Goal: Navigation & Orientation: Find specific page/section

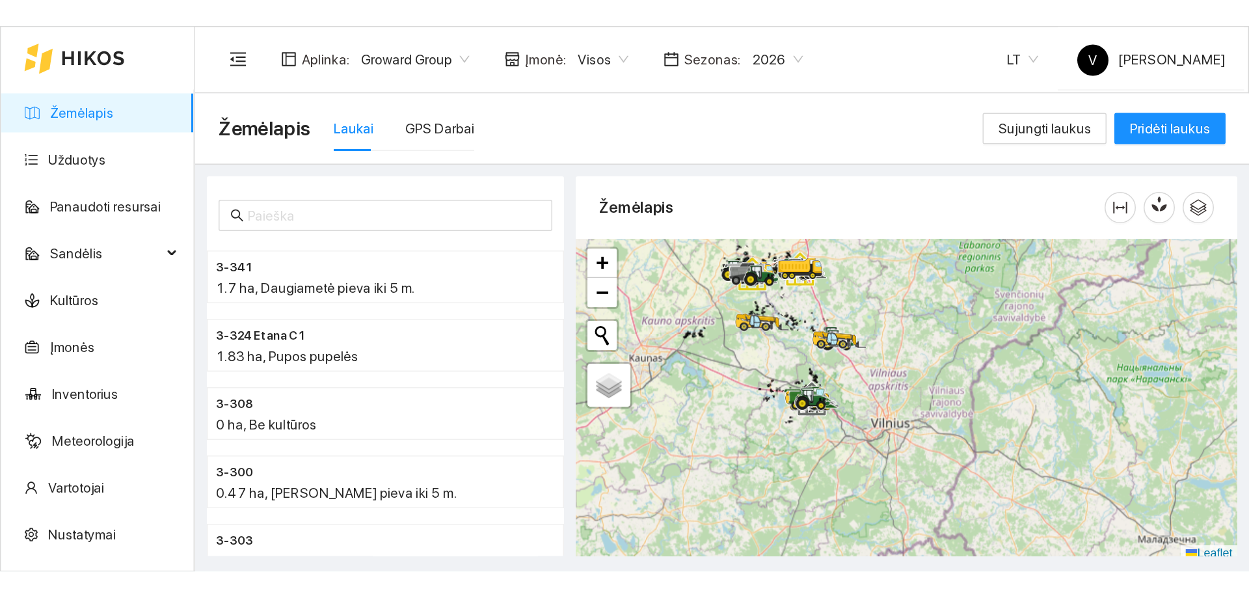
scroll to position [4, 0]
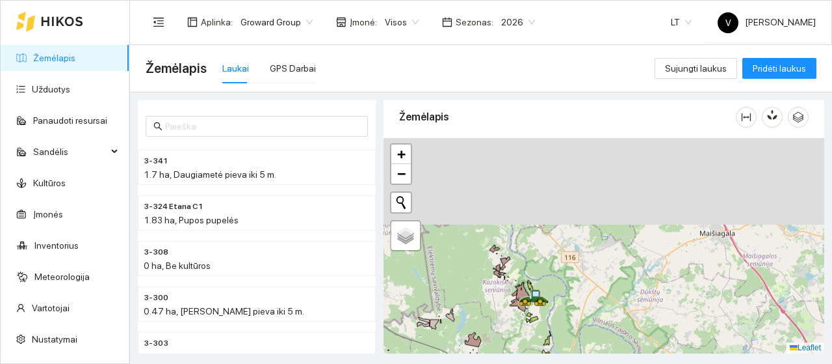
drag, startPoint x: 488, startPoint y: 219, endPoint x: 530, endPoint y: 345, distance: 132.4
click at [530, 345] on div at bounding box center [604, 245] width 441 height 215
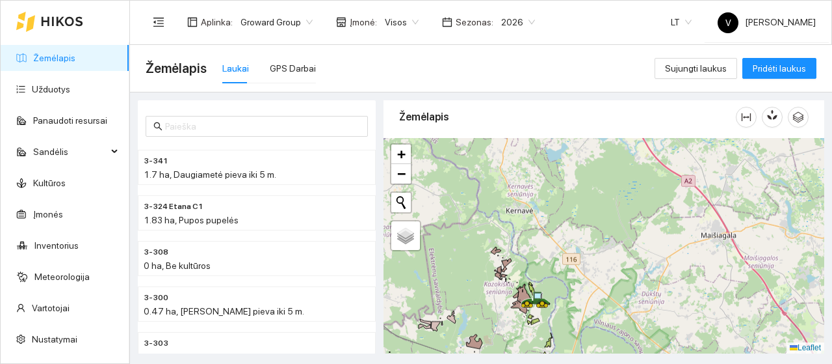
drag, startPoint x: 541, startPoint y: 174, endPoint x: 581, endPoint y: 323, distance: 154.9
click at [581, 323] on div at bounding box center [604, 245] width 441 height 215
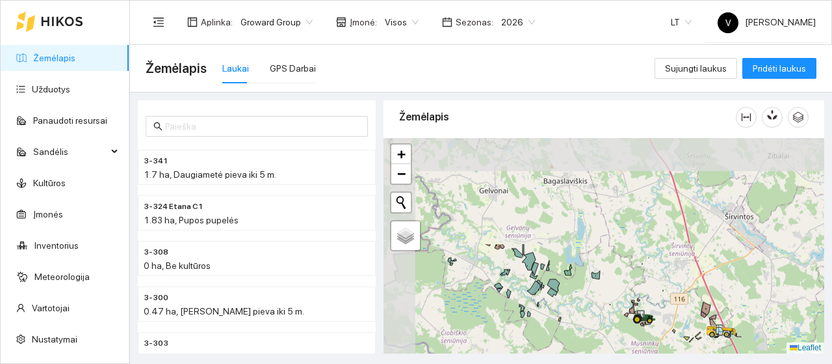
drag, startPoint x: 587, startPoint y: 226, endPoint x: 674, endPoint y: 354, distance: 155.0
click at [674, 354] on main "Žemėlapis Laukai GPS Darbai Sujungti laukus Pridėti laukus 3-341 1.7 ha, Daugia…" at bounding box center [481, 204] width 702 height 319
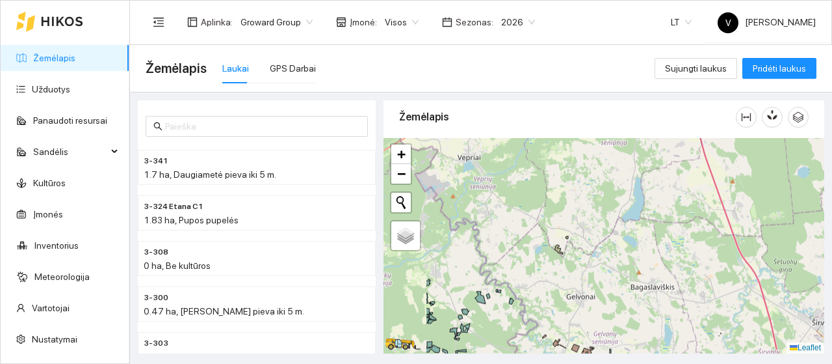
drag, startPoint x: 587, startPoint y: 280, endPoint x: 674, endPoint y: 386, distance: 136.7
click at [674, 363] on html "Žemėlapis Užduotys Panaudoti resursai Sandėlis Kultūros Įmonės Inventorius Mete…" at bounding box center [416, 182] width 832 height 364
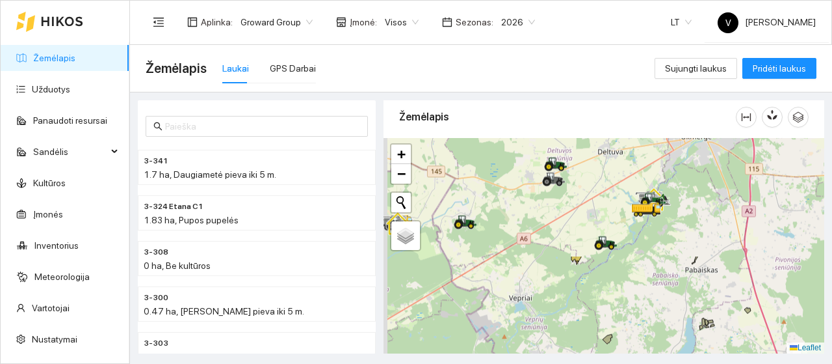
drag, startPoint x: 589, startPoint y: 199, endPoint x: 640, endPoint y: 341, distance: 151.4
click at [640, 341] on div at bounding box center [604, 245] width 441 height 215
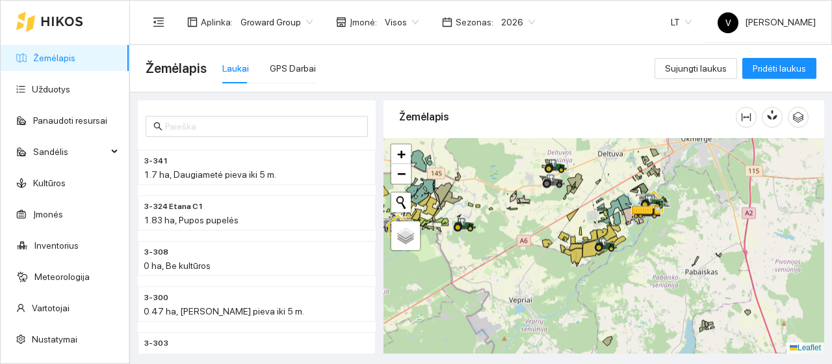
drag, startPoint x: 598, startPoint y: 174, endPoint x: 565, endPoint y: 252, distance: 84.8
click at [565, 252] on div at bounding box center [604, 245] width 441 height 215
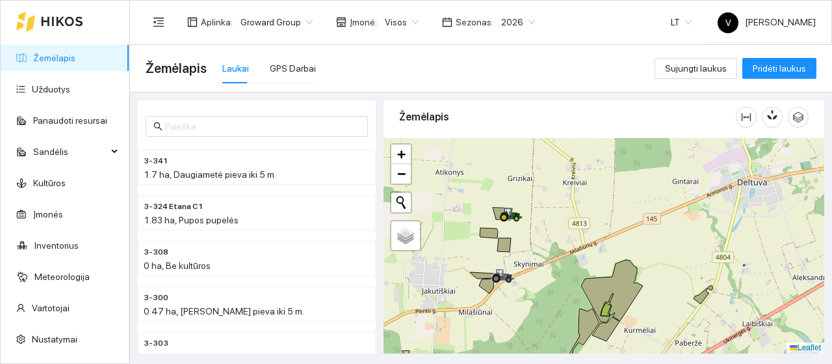
drag, startPoint x: 593, startPoint y: 254, endPoint x: 372, endPoint y: 214, distance: 224.8
click at [372, 214] on div "3-341 1.7 ha, Daugiametė pieva iki 5 m. 3-324 Etana C1 1.83 ha, Pupos pupelės 3…" at bounding box center [477, 222] width 702 height 261
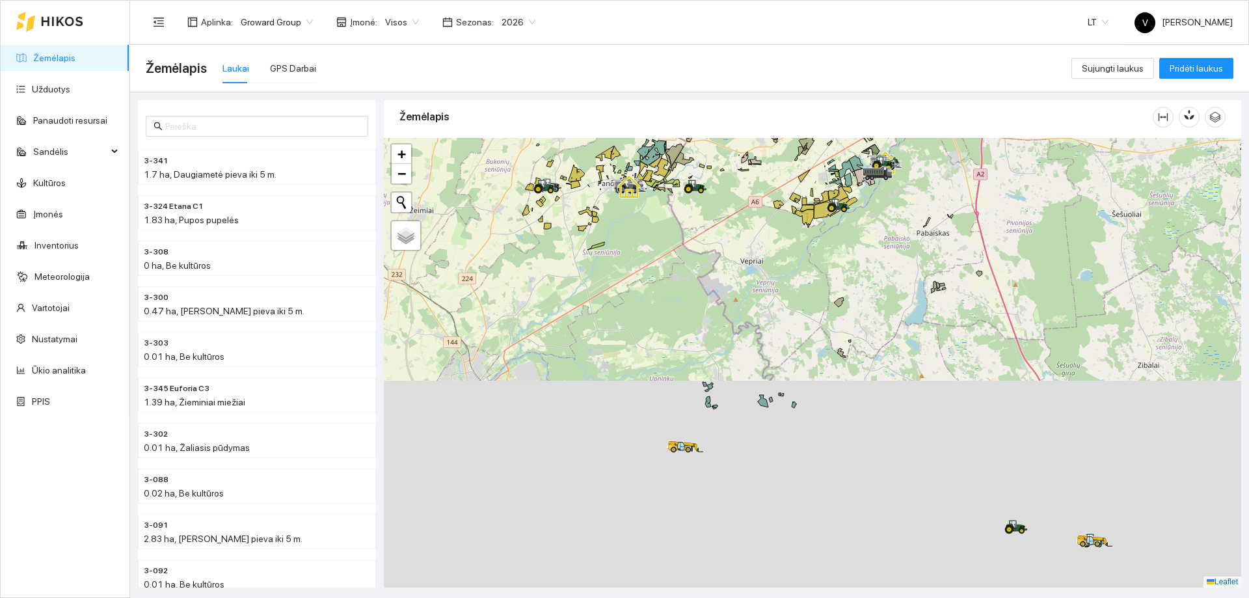
drag, startPoint x: 782, startPoint y: 407, endPoint x: 783, endPoint y: 200, distance: 206.8
click at [783, 201] on div at bounding box center [812, 362] width 857 height 449
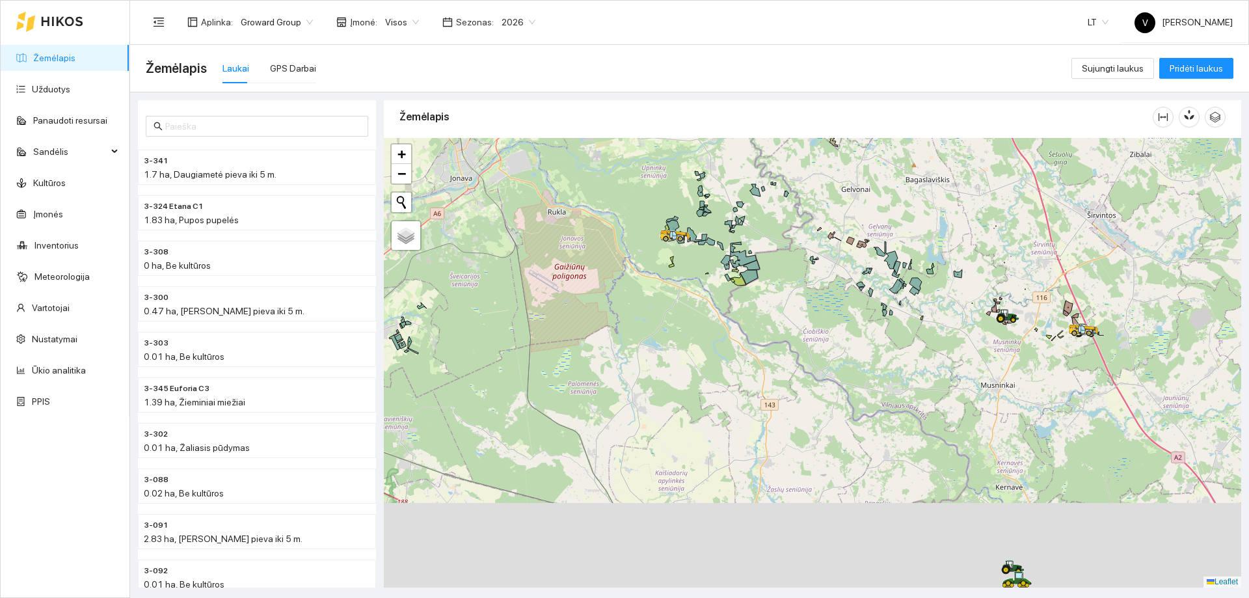
drag, startPoint x: 756, startPoint y: 352, endPoint x: 739, endPoint y: 185, distance: 167.4
click at [735, 250] on icon at bounding box center [743, 259] width 27 height 18
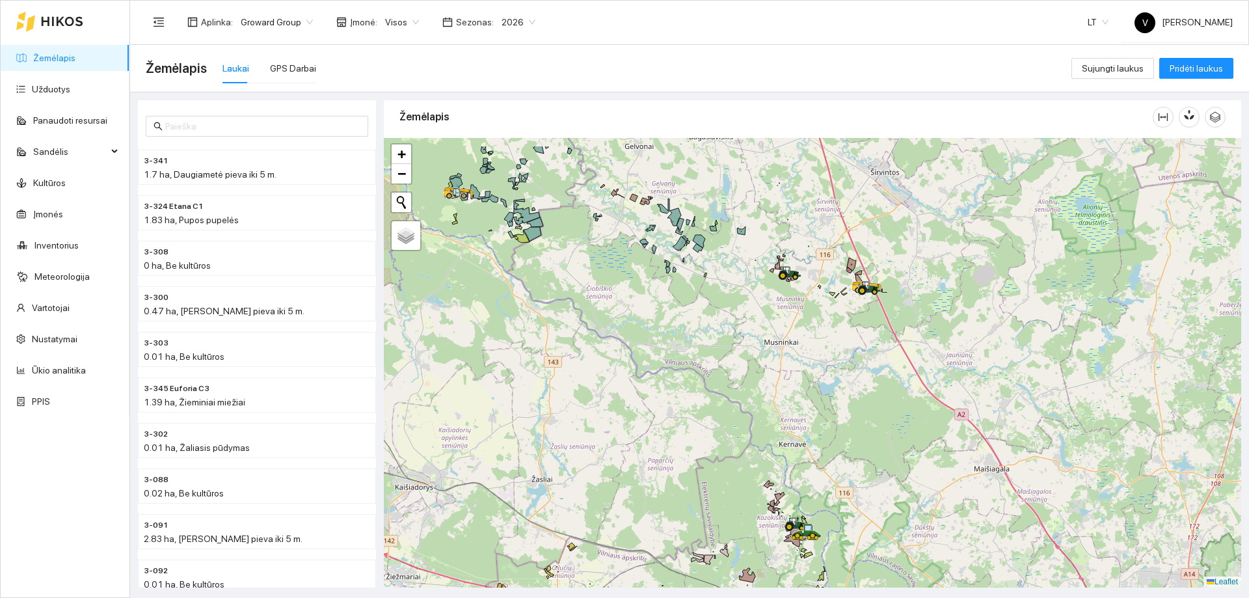
drag, startPoint x: 771, startPoint y: 344, endPoint x: 576, endPoint y: 397, distance: 201.6
click at [576, 363] on div at bounding box center [812, 362] width 857 height 449
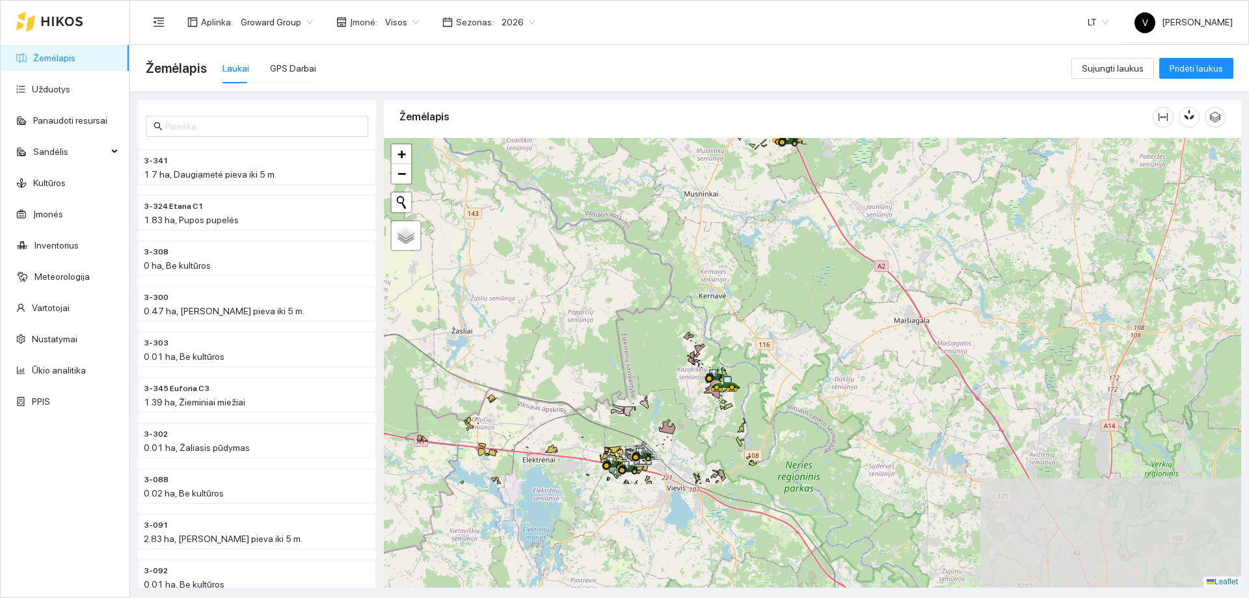
drag, startPoint x: 553, startPoint y: 329, endPoint x: 510, endPoint y: 226, distance: 111.4
click at [493, 208] on div at bounding box center [812, 362] width 857 height 449
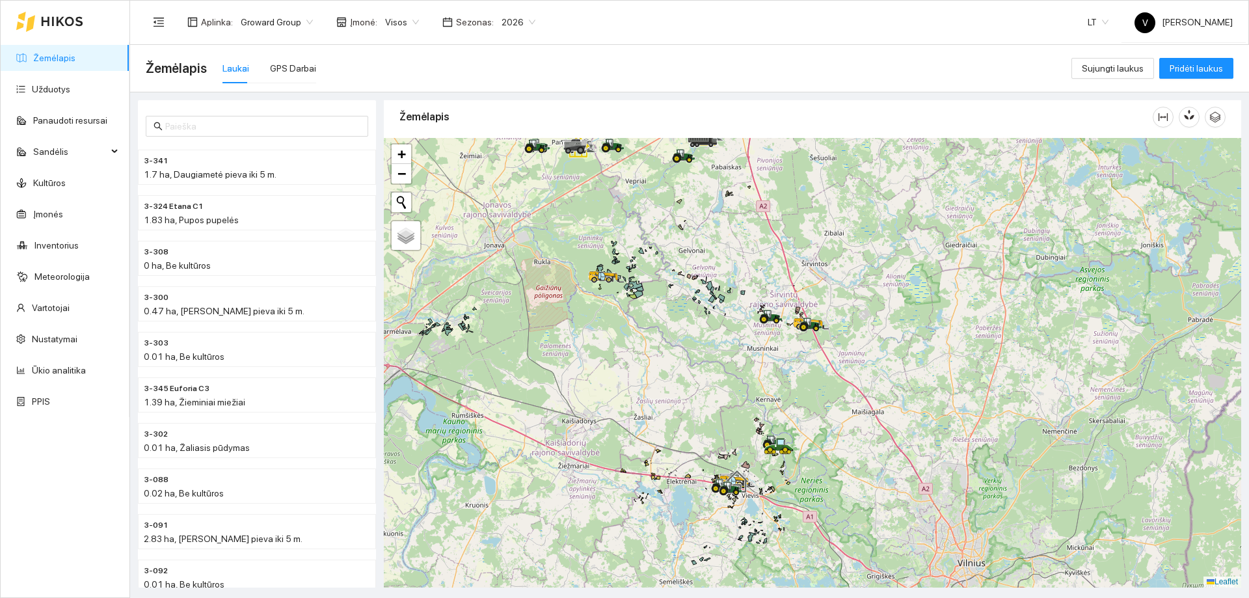
drag, startPoint x: 626, startPoint y: 388, endPoint x: 687, endPoint y: 420, distance: 69.2
click at [687, 363] on div at bounding box center [812, 362] width 857 height 449
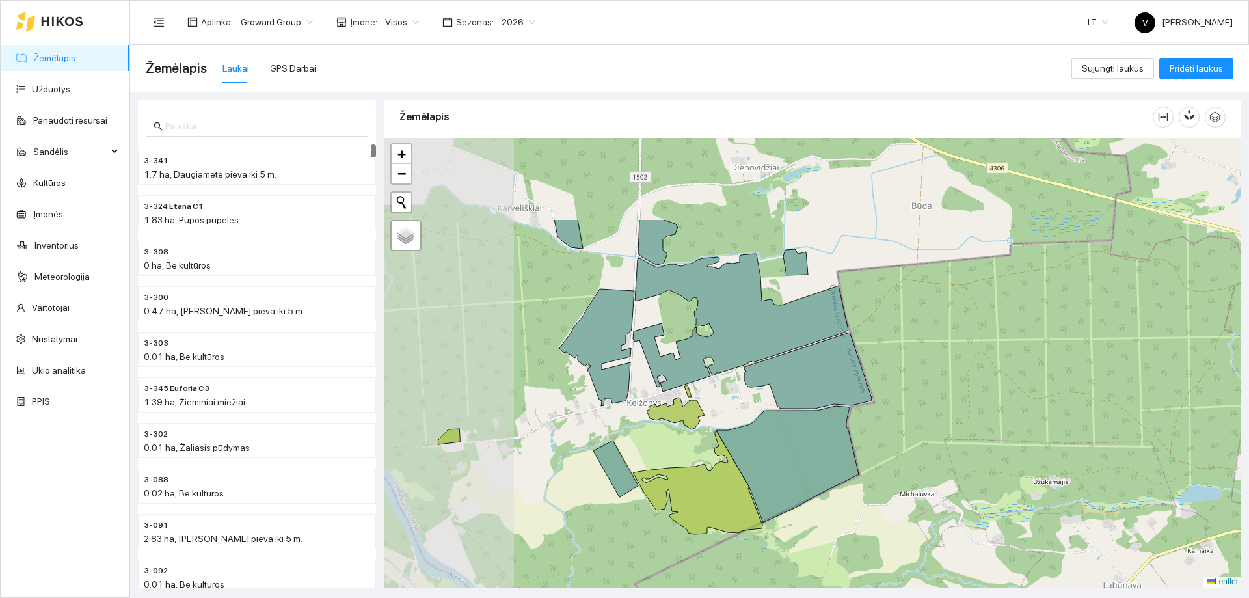
drag, startPoint x: 642, startPoint y: 393, endPoint x: 727, endPoint y: 460, distance: 108.4
click at [738, 363] on icon at bounding box center [697, 482] width 129 height 104
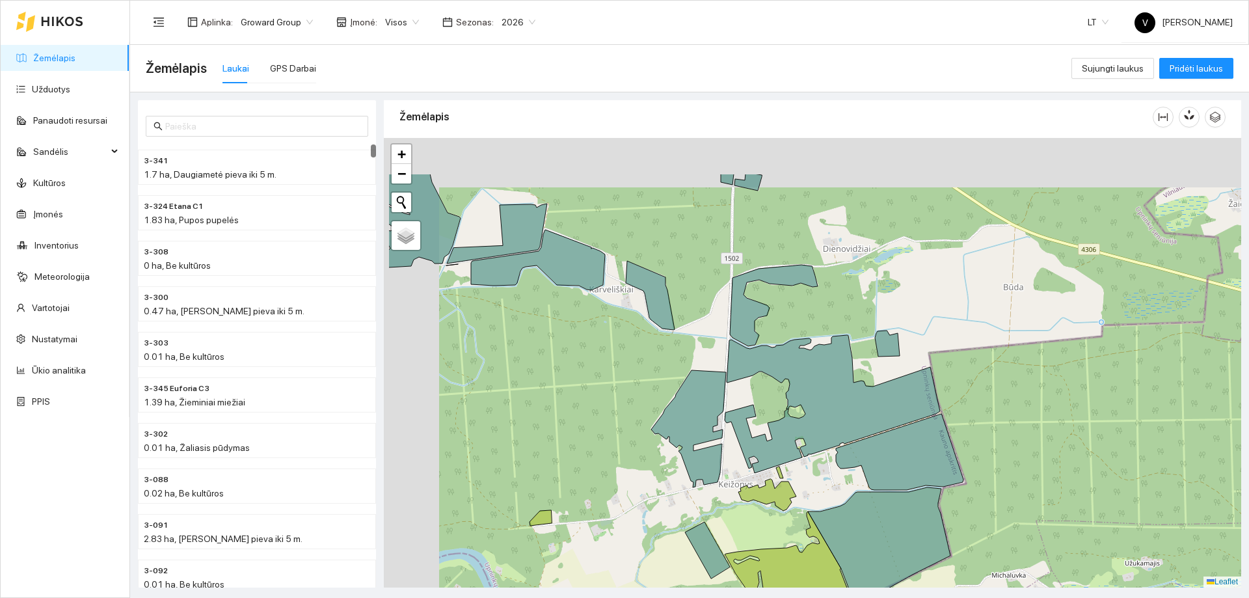
click at [769, 363] on icon at bounding box center [832, 404] width 215 height 138
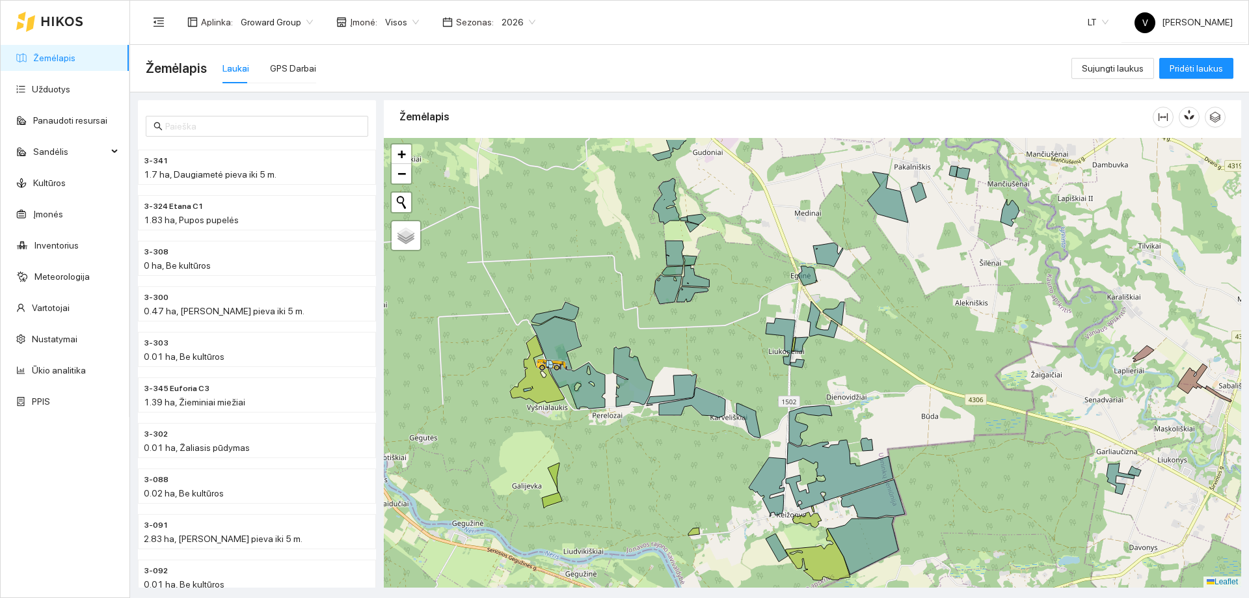
drag, startPoint x: 741, startPoint y: 444, endPoint x: 778, endPoint y: 503, distance: 68.9
click at [778, 363] on icon at bounding box center [767, 486] width 37 height 59
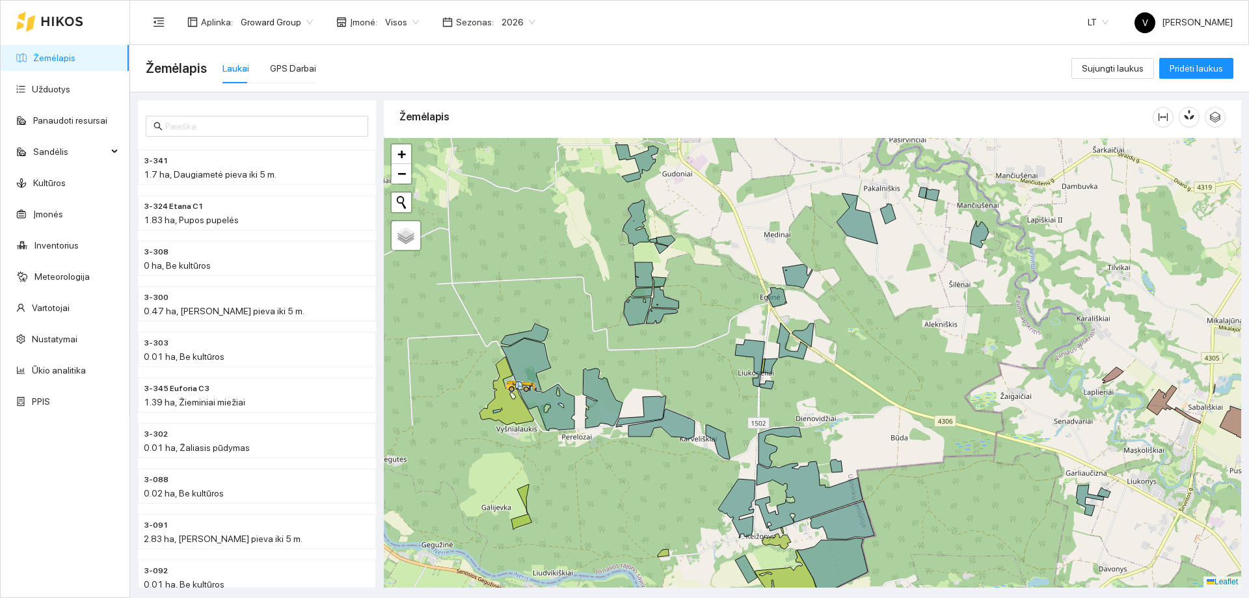
drag, startPoint x: 743, startPoint y: 434, endPoint x: 727, endPoint y: 537, distance: 104.7
click at [727, 363] on div at bounding box center [812, 362] width 857 height 449
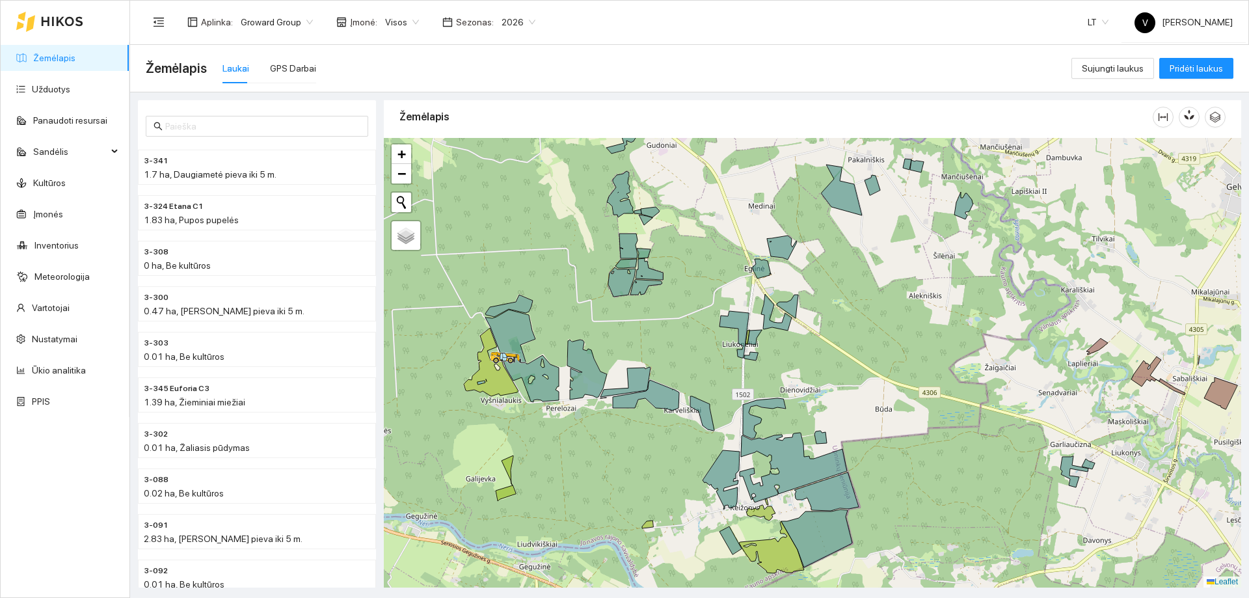
drag, startPoint x: 726, startPoint y: 486, endPoint x: 710, endPoint y: 458, distance: 32.6
click at [710, 363] on div at bounding box center [812, 362] width 857 height 449
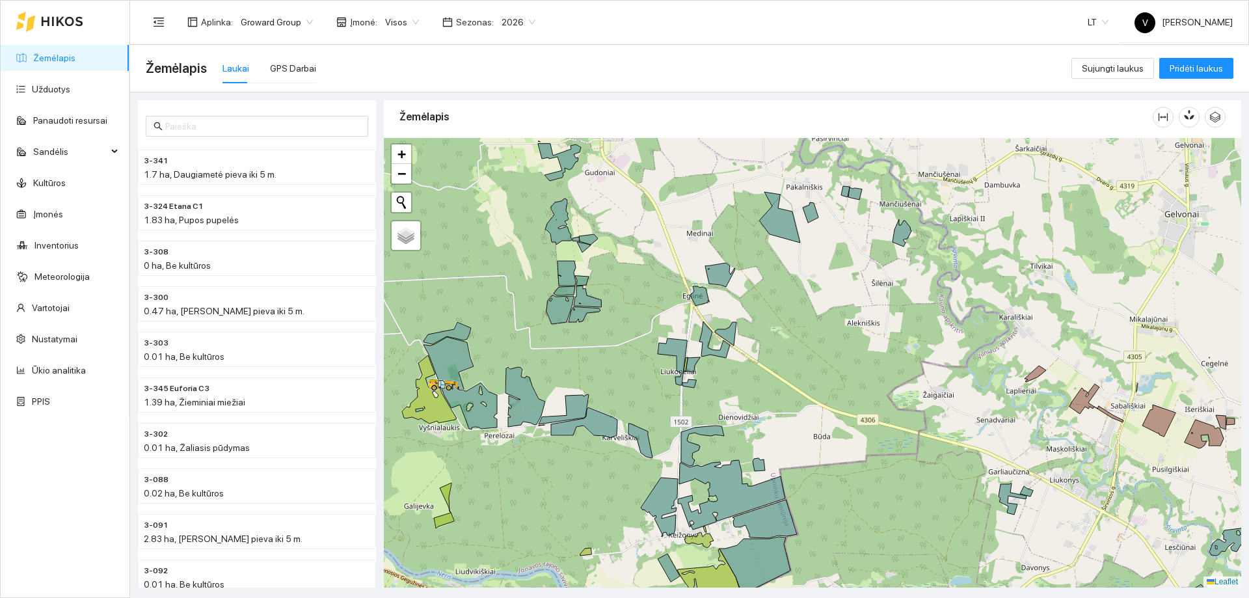
drag, startPoint x: 704, startPoint y: 472, endPoint x: 647, endPoint y: 486, distance: 58.4
click at [647, 363] on div at bounding box center [812, 362] width 857 height 449
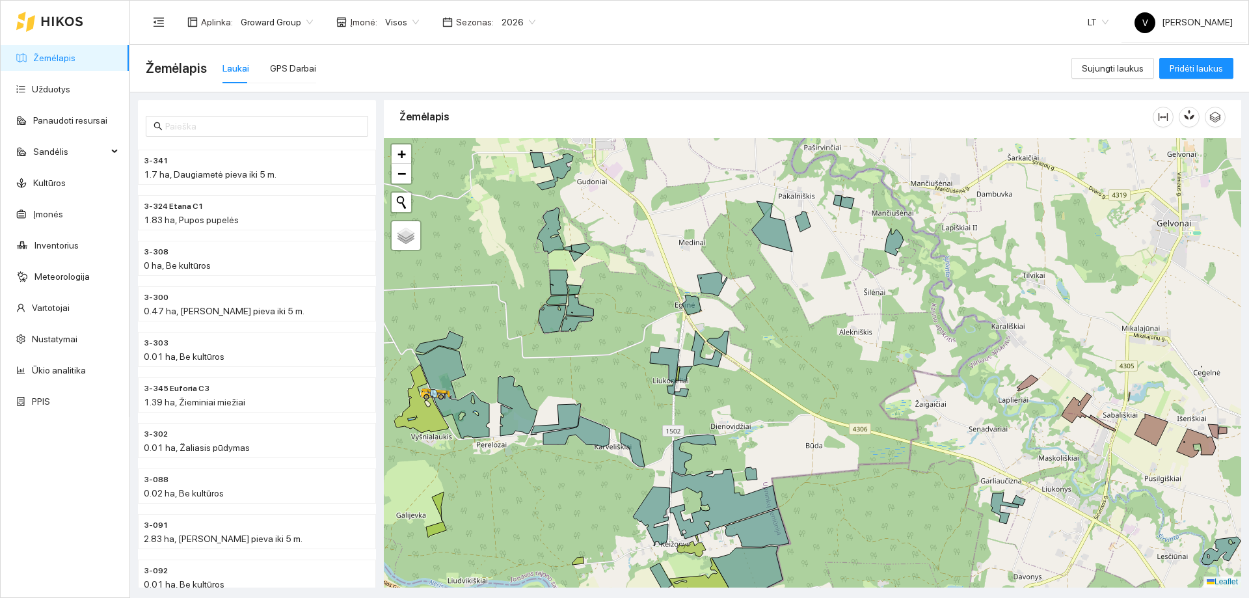
drag, startPoint x: 659, startPoint y: 471, endPoint x: 651, endPoint y: 480, distance: 12.0
click at [651, 363] on div at bounding box center [812, 362] width 857 height 449
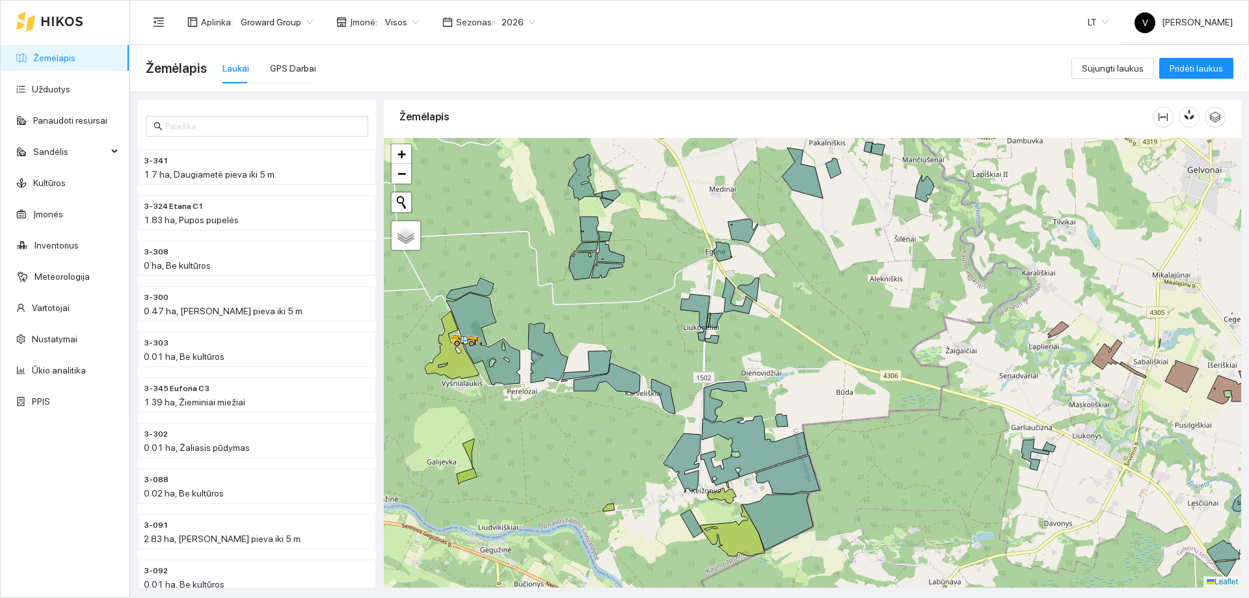
drag, startPoint x: 805, startPoint y: 478, endPoint x: 836, endPoint y: 426, distance: 60.7
click at [832, 363] on div at bounding box center [812, 362] width 857 height 449
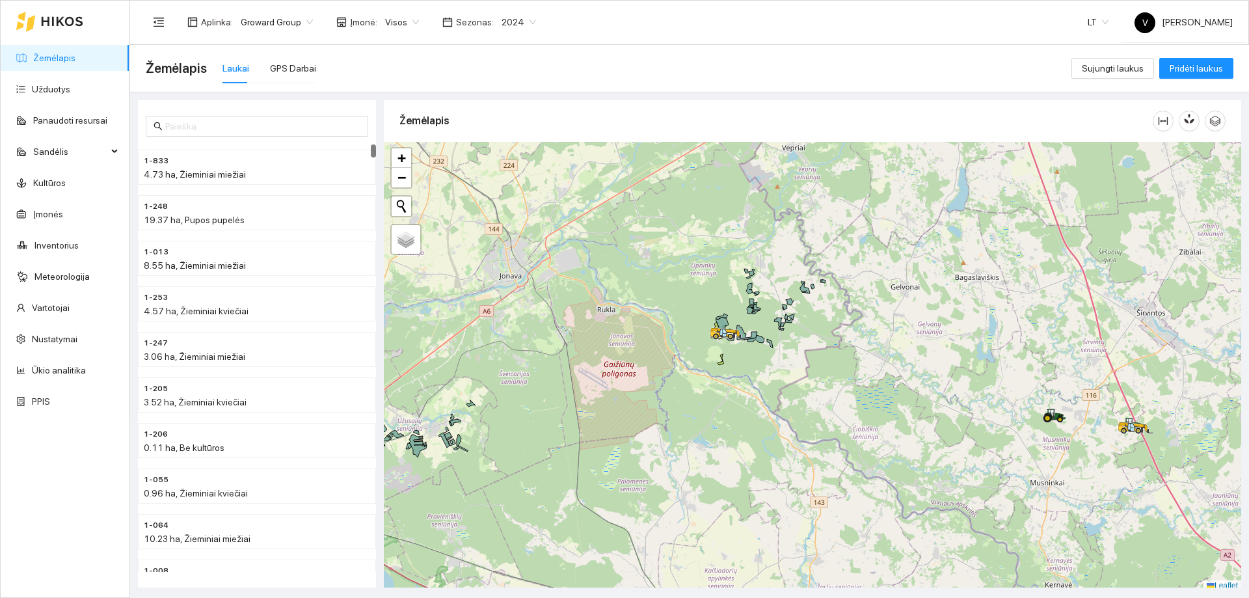
scroll to position [4, 0]
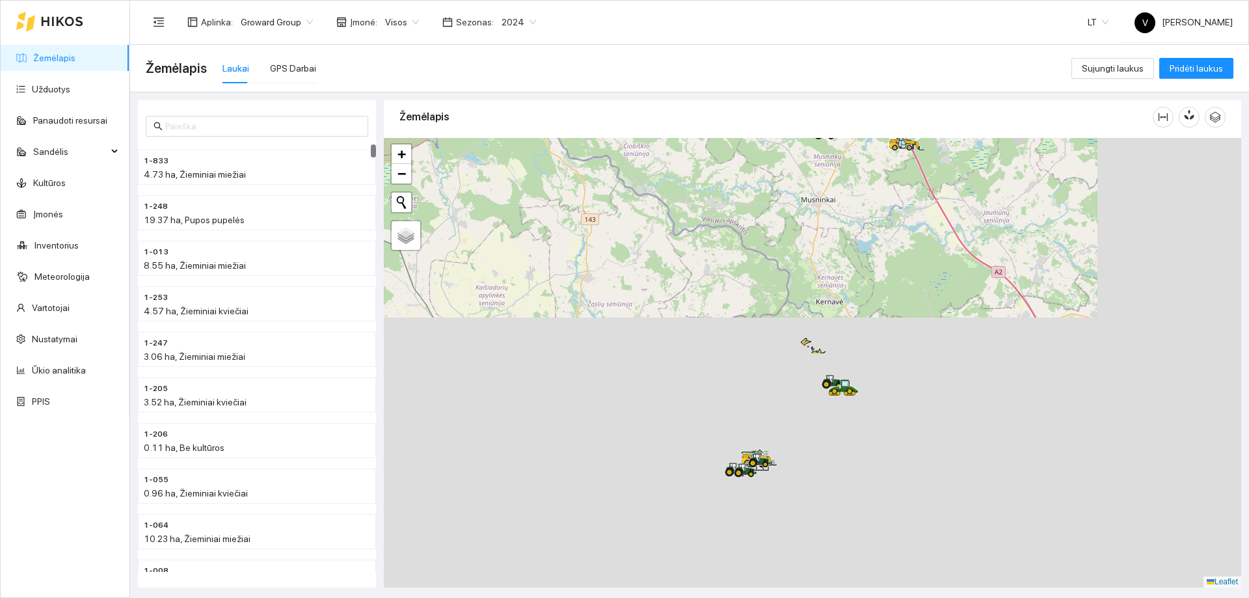
drag, startPoint x: 732, startPoint y: 226, endPoint x: 691, endPoint y: 155, distance: 81.9
click at [691, 155] on div at bounding box center [812, 362] width 857 height 449
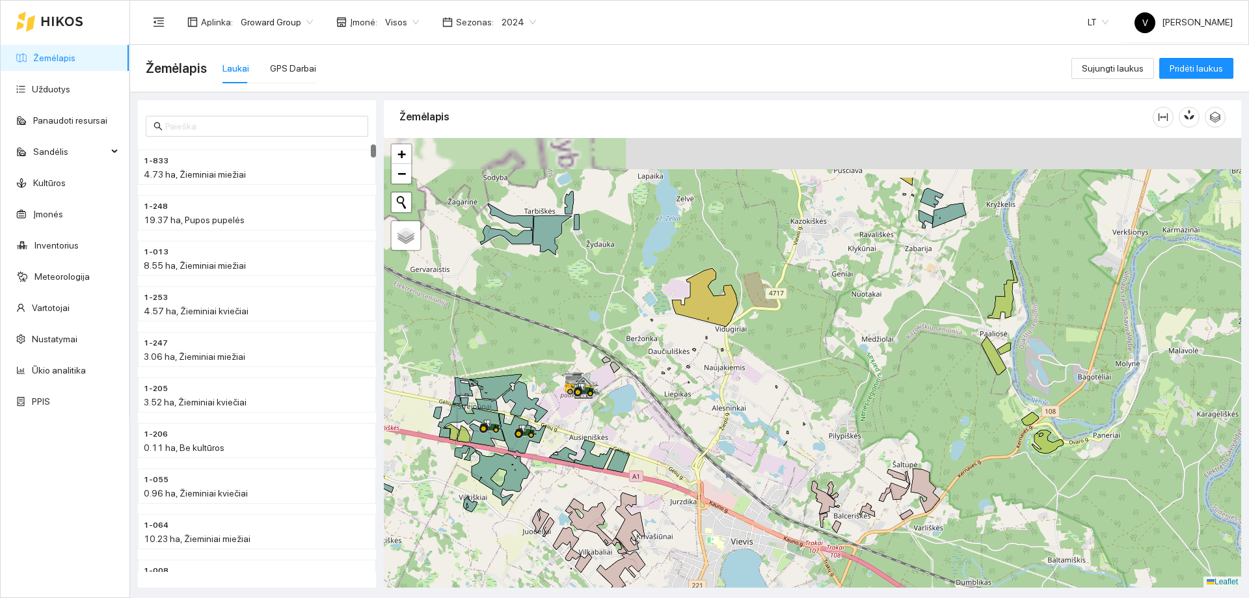
drag, startPoint x: 794, startPoint y: 390, endPoint x: 685, endPoint y: 551, distance: 194.3
click at [685, 551] on div at bounding box center [812, 362] width 857 height 449
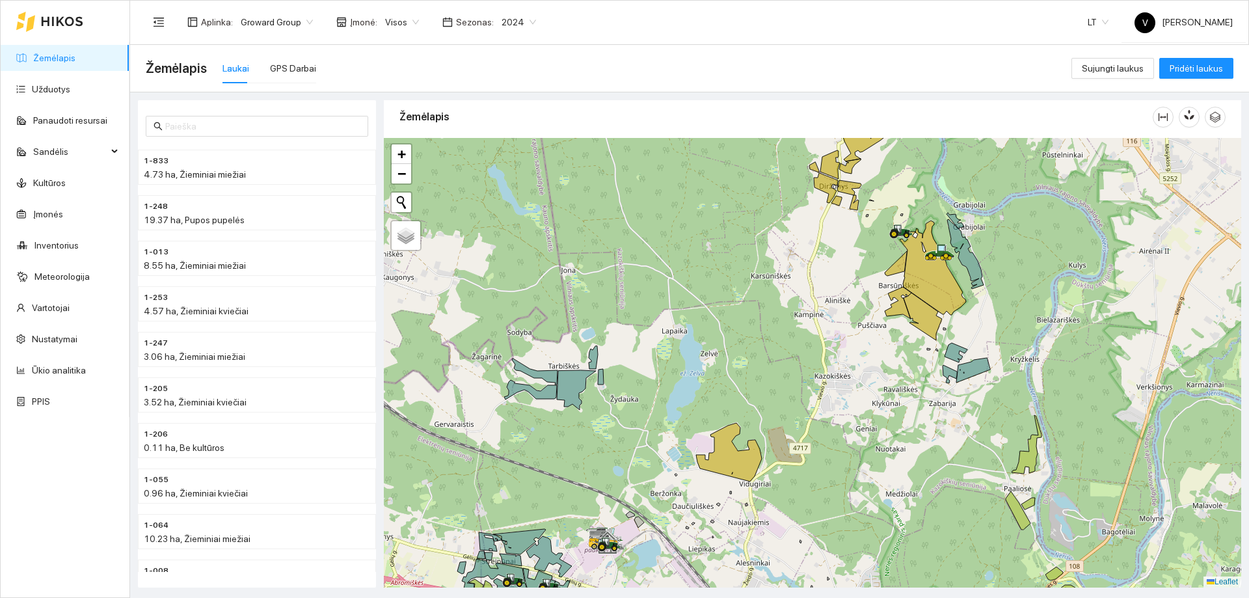
drag, startPoint x: 722, startPoint y: 390, endPoint x: 860, endPoint y: 369, distance: 139.3
click at [860, 369] on div at bounding box center [812, 362] width 857 height 449
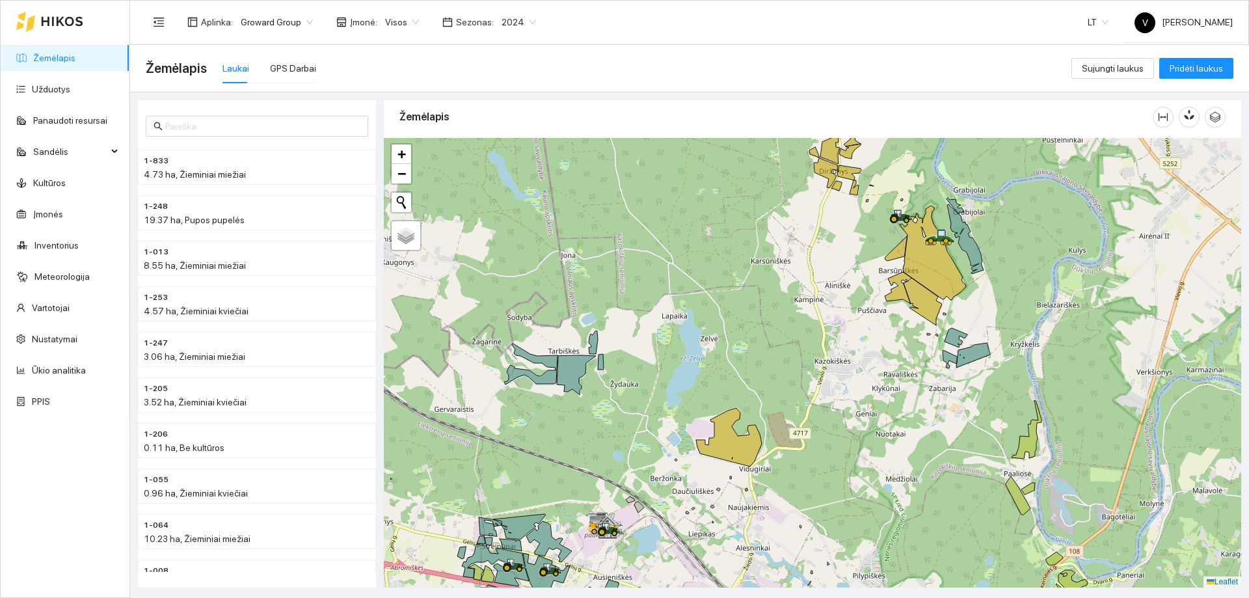
drag, startPoint x: 792, startPoint y: 428, endPoint x: 792, endPoint y: 413, distance: 15.0
click at [792, 413] on div at bounding box center [812, 362] width 857 height 449
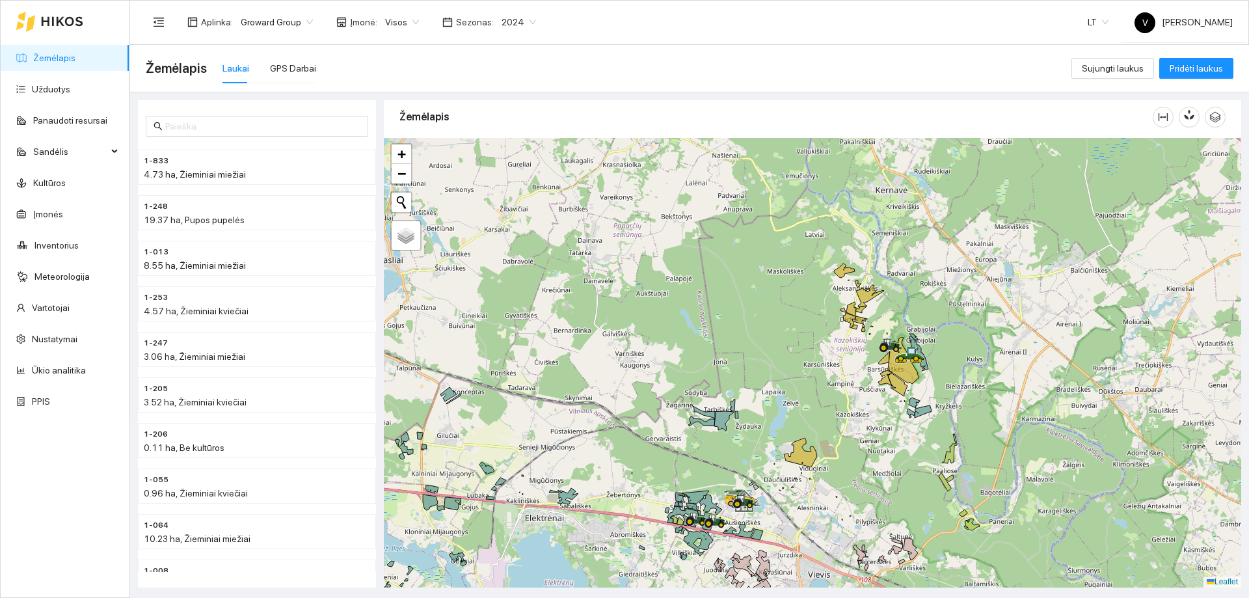
drag, startPoint x: 770, startPoint y: 390, endPoint x: 802, endPoint y: 412, distance: 39.2
click at [808, 412] on div at bounding box center [812, 362] width 857 height 449
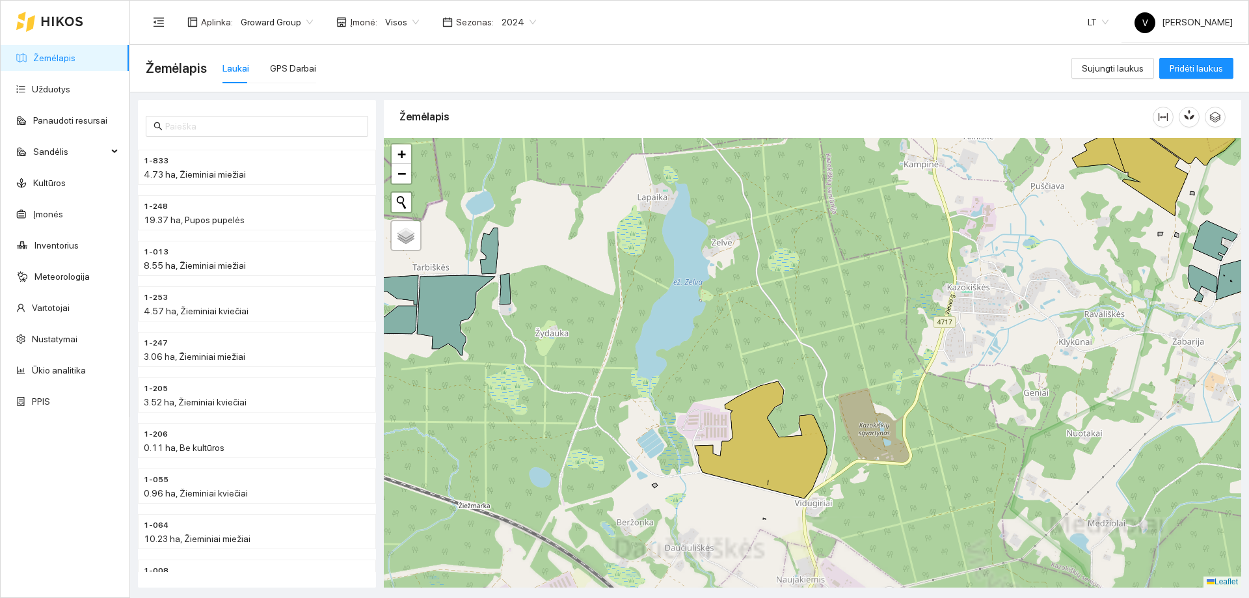
drag, startPoint x: 787, startPoint y: 392, endPoint x: 782, endPoint y: 299, distance: 93.1
click at [782, 299] on div at bounding box center [812, 362] width 857 height 449
drag, startPoint x: 803, startPoint y: 336, endPoint x: 723, endPoint y: 349, distance: 81.6
click at [723, 349] on div at bounding box center [812, 362] width 857 height 449
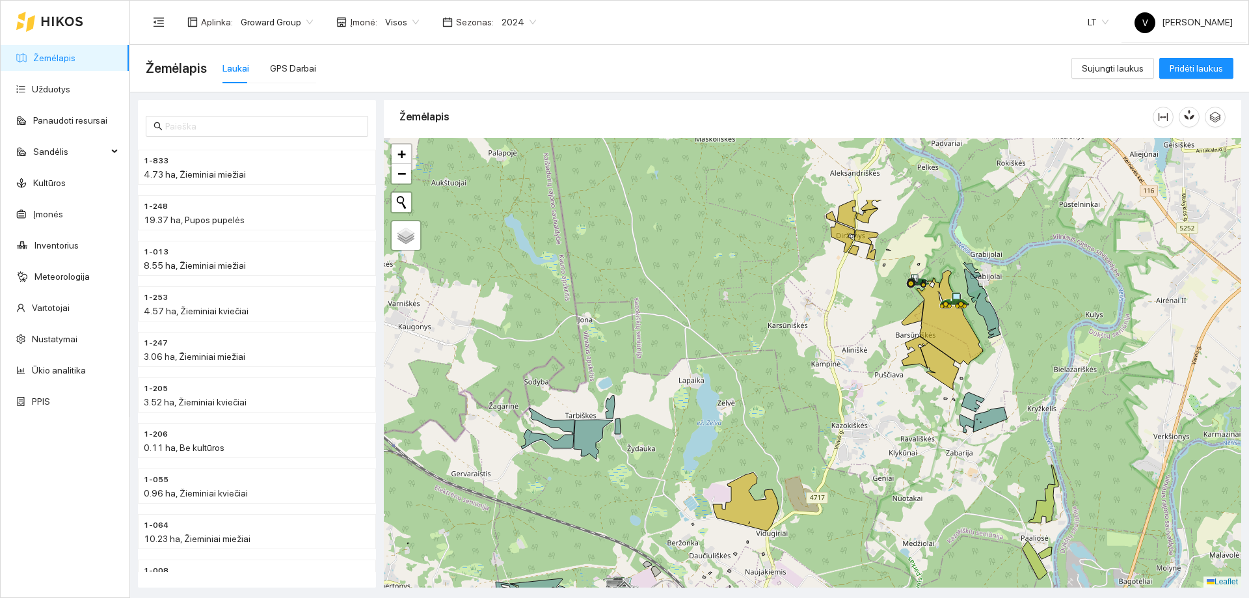
drag, startPoint x: 665, startPoint y: 373, endPoint x: 686, endPoint y: 455, distance: 83.9
click at [686, 455] on div at bounding box center [812, 362] width 857 height 449
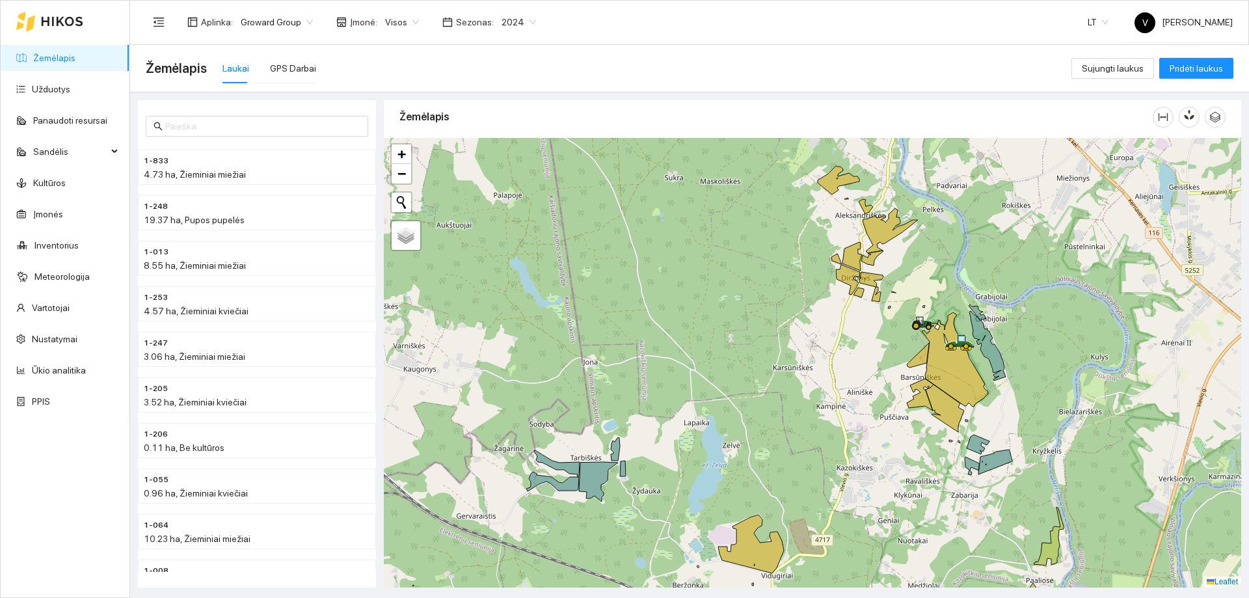
drag, startPoint x: 689, startPoint y: 462, endPoint x: 691, endPoint y: 489, distance: 26.7
click at [691, 489] on div at bounding box center [812, 362] width 857 height 449
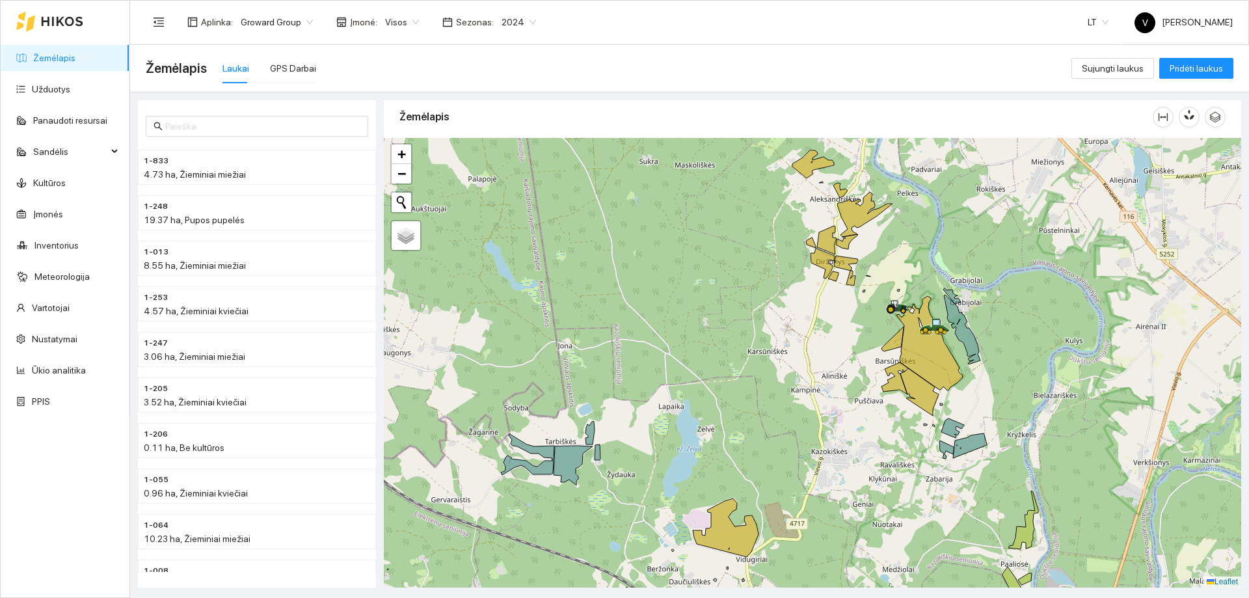
drag, startPoint x: 679, startPoint y: 479, endPoint x: 655, endPoint y: 462, distance: 29.4
click at [655, 462] on div at bounding box center [812, 362] width 857 height 449
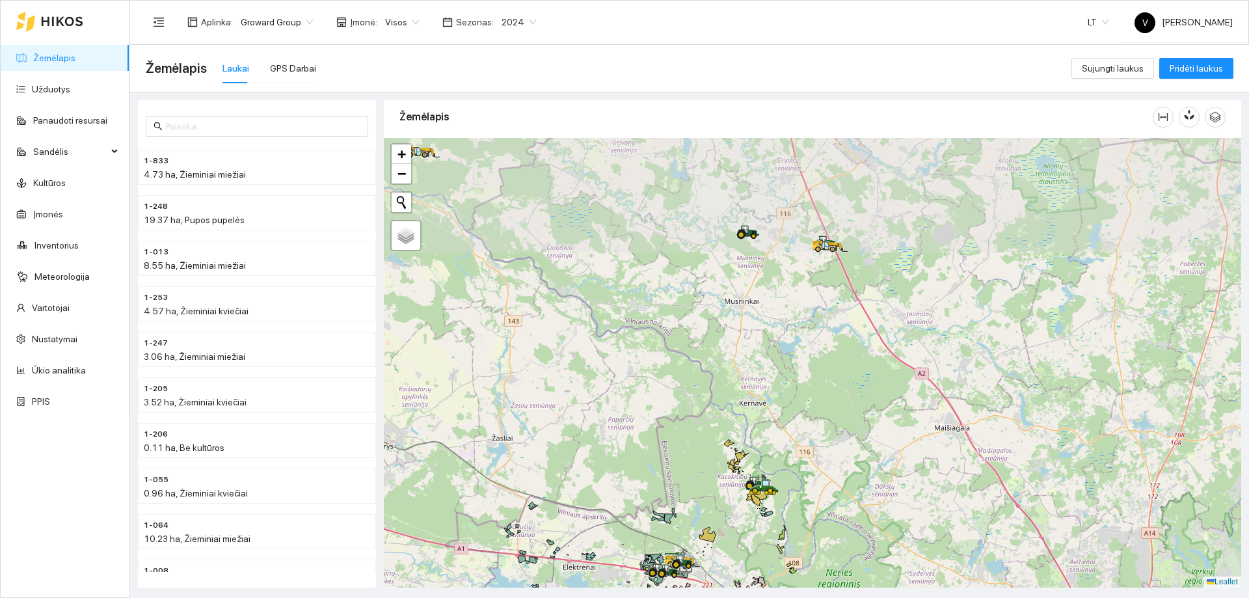
drag, startPoint x: 702, startPoint y: 340, endPoint x: 699, endPoint y: 333, distance: 8.1
click at [700, 472] on div at bounding box center [812, 362] width 857 height 449
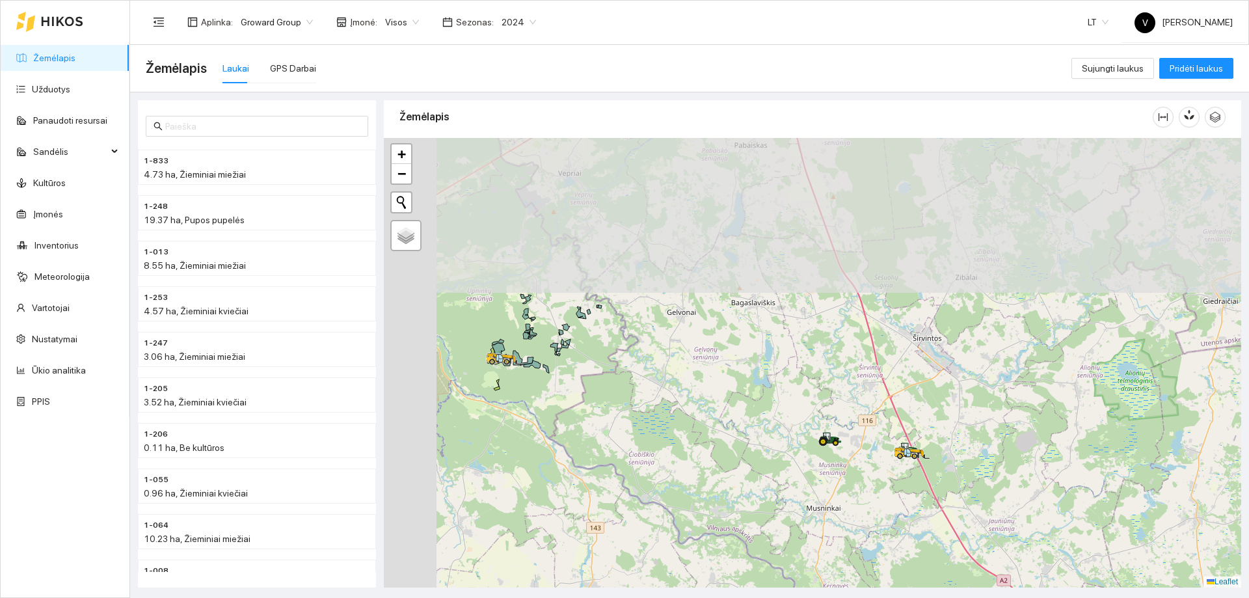
drag, startPoint x: 671, startPoint y: 209, endPoint x: 737, endPoint y: 404, distance: 206.1
click at [769, 422] on div at bounding box center [812, 362] width 857 height 449
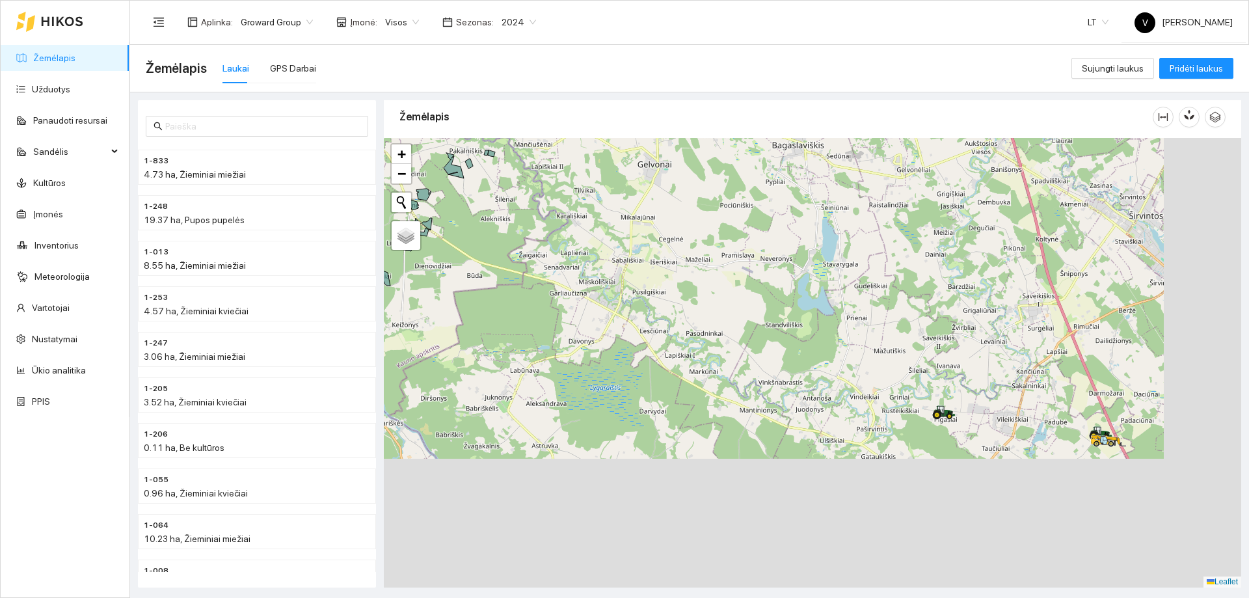
drag, startPoint x: 677, startPoint y: 365, endPoint x: 563, endPoint y: 282, distance: 140.6
click at [563, 282] on div at bounding box center [812, 362] width 857 height 449
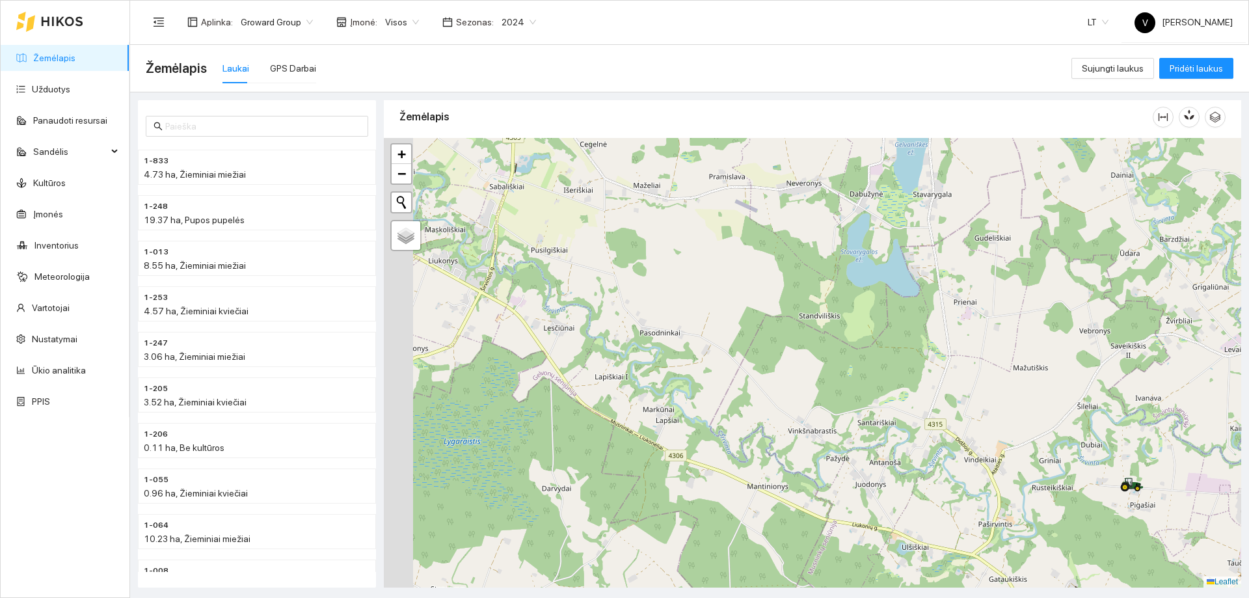
drag, startPoint x: 691, startPoint y: 309, endPoint x: 731, endPoint y: 408, distance: 106.8
click at [735, 406] on div at bounding box center [812, 362] width 857 height 449
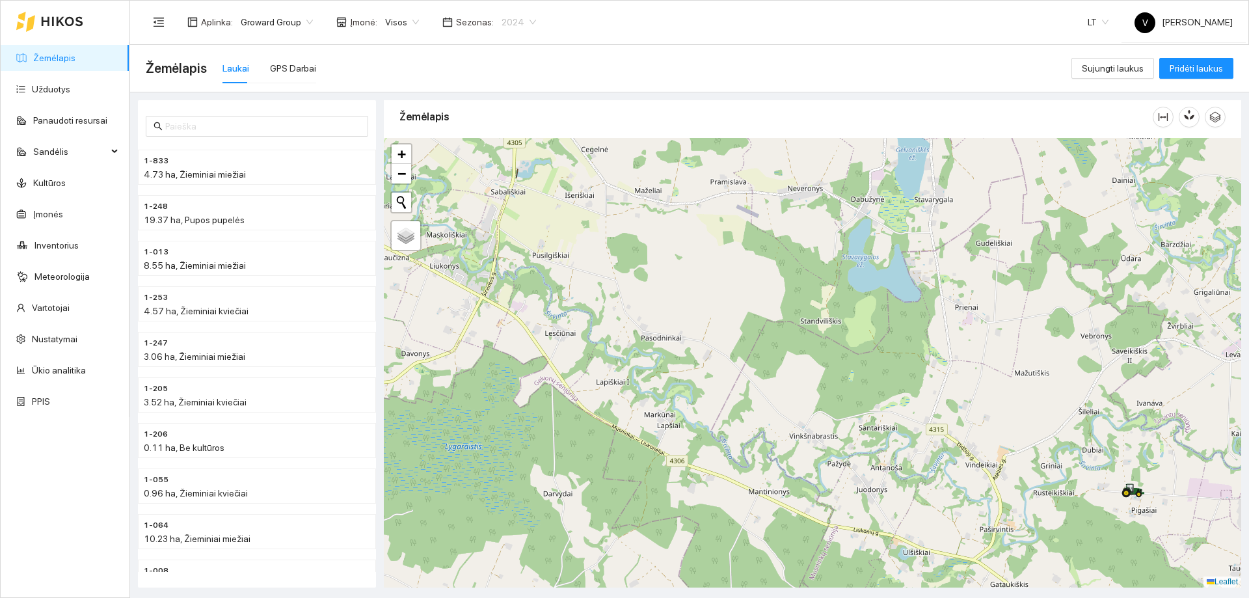
click at [524, 20] on span "2024" at bounding box center [518, 22] width 34 height 20
click at [509, 144] on div "2025" at bounding box center [509, 151] width 34 height 14
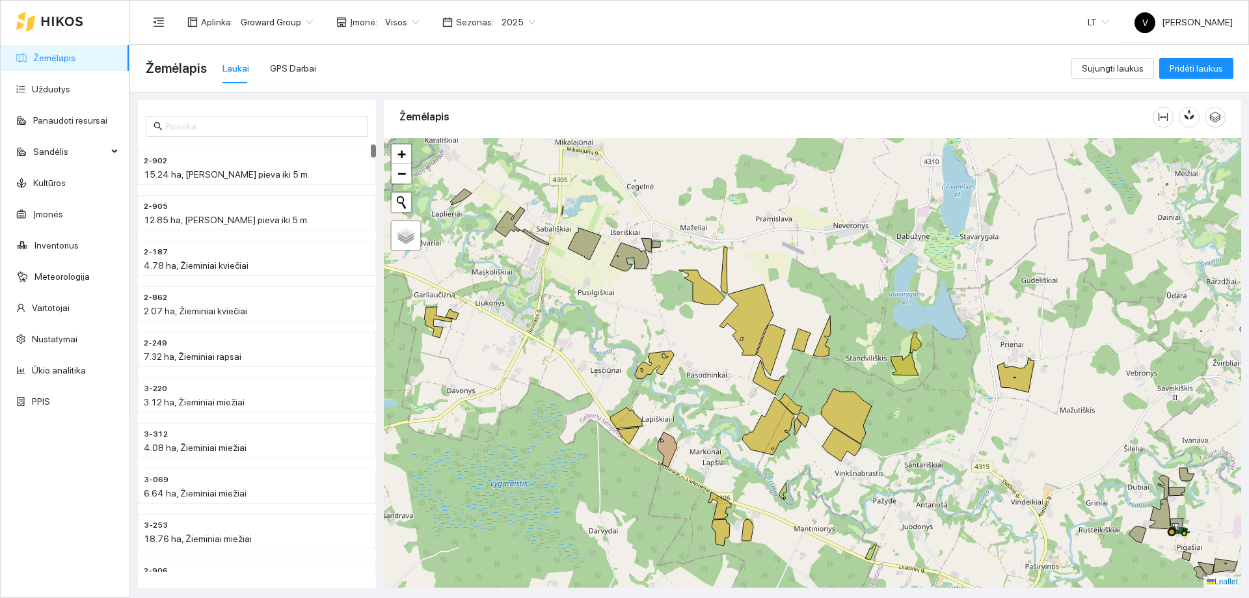
drag, startPoint x: 717, startPoint y: 377, endPoint x: 750, endPoint y: 402, distance: 41.8
click at [750, 402] on div at bounding box center [812, 362] width 857 height 449
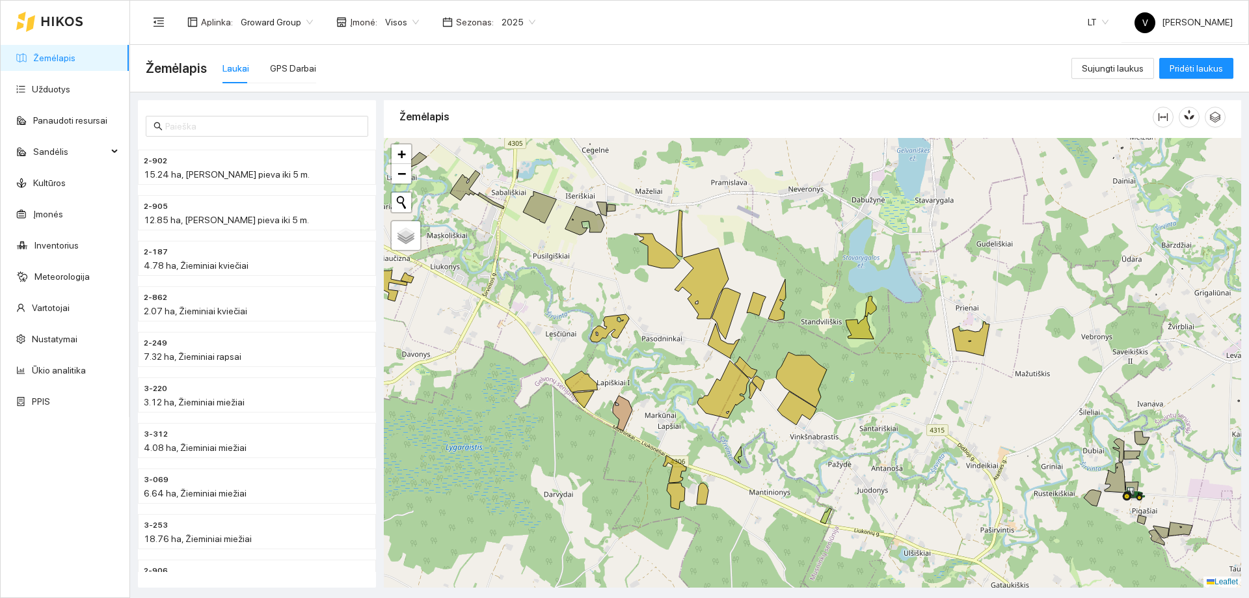
drag, startPoint x: 734, startPoint y: 382, endPoint x: 697, endPoint y: 351, distance: 48.0
click at [697, 351] on div at bounding box center [812, 362] width 857 height 449
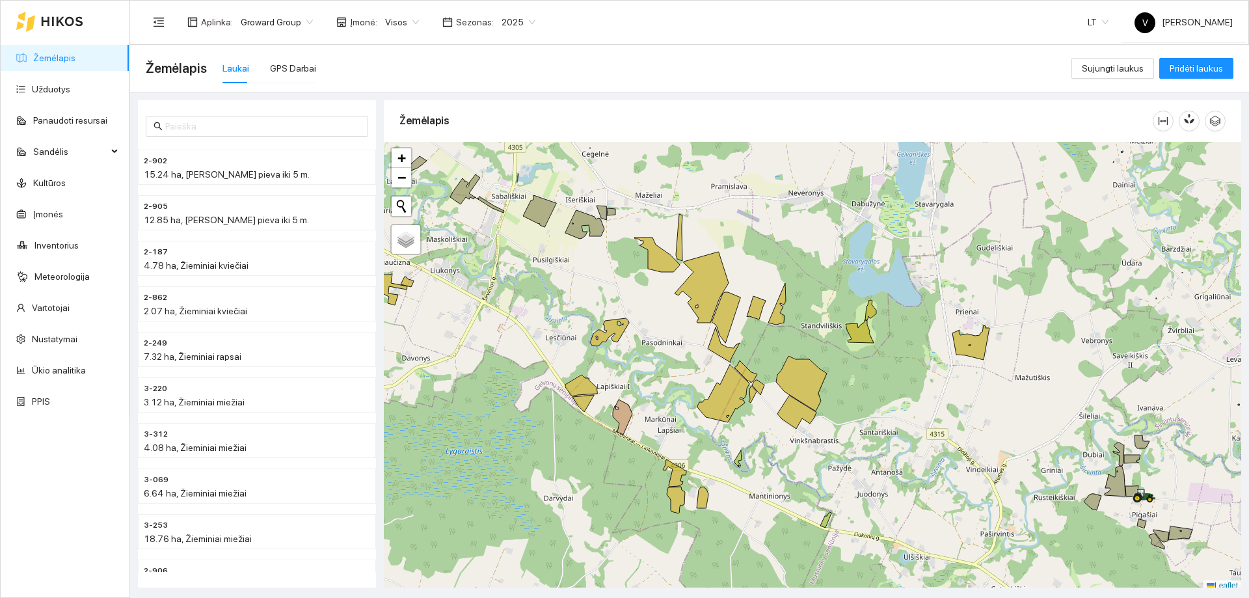
scroll to position [4, 0]
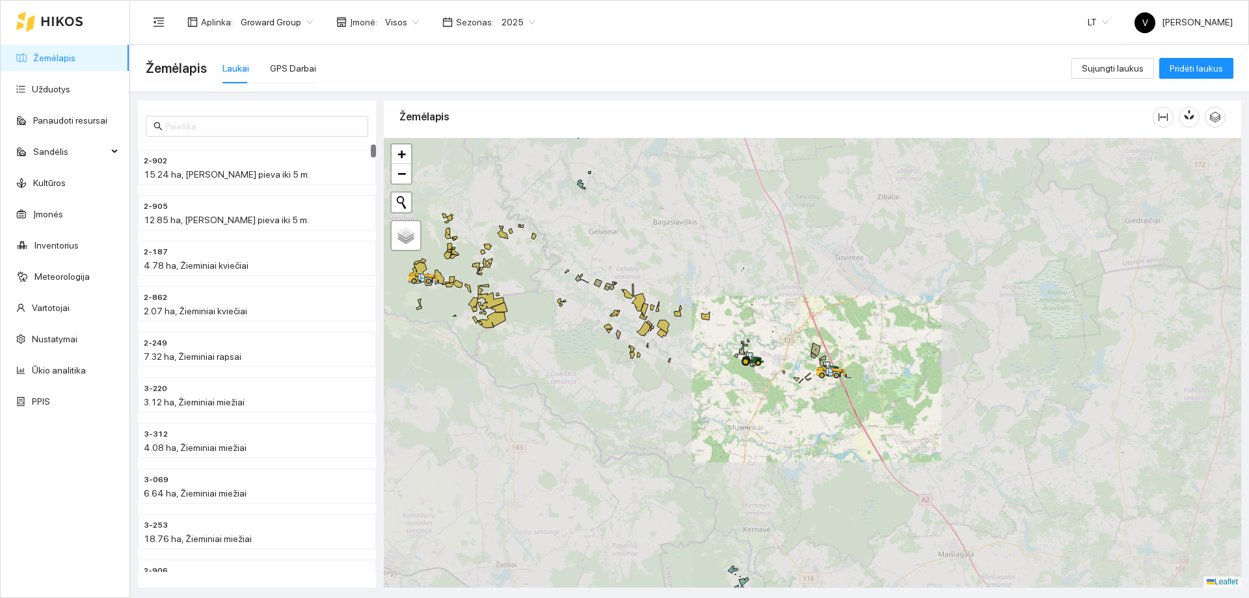
drag, startPoint x: 584, startPoint y: 233, endPoint x: 651, endPoint y: 459, distance: 235.4
click at [651, 459] on div at bounding box center [812, 362] width 857 height 449
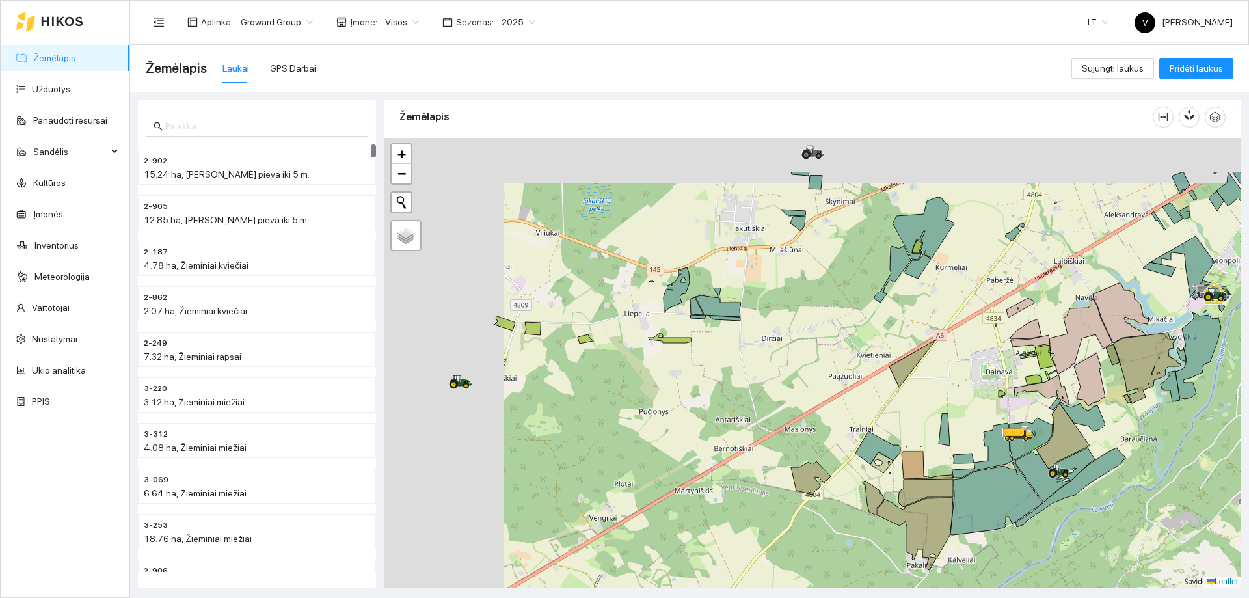
drag, startPoint x: 659, startPoint y: 354, endPoint x: 732, endPoint y: 380, distance: 77.6
click at [732, 380] on div at bounding box center [812, 362] width 857 height 449
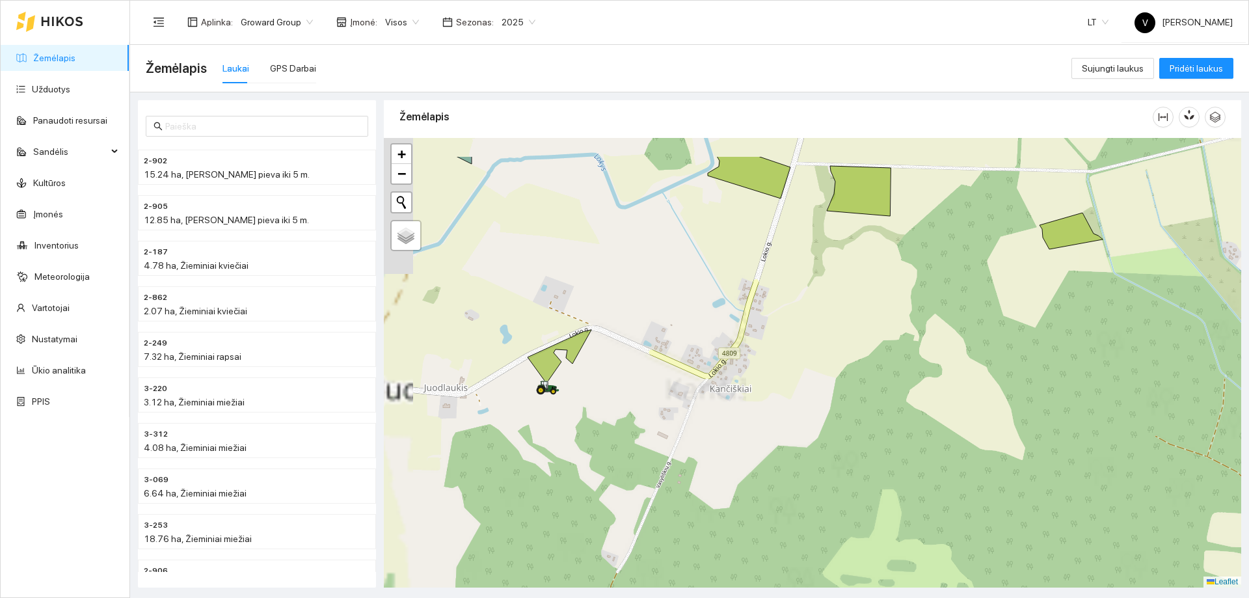
drag, startPoint x: 478, startPoint y: 372, endPoint x: 557, endPoint y: 401, distance: 83.7
click at [585, 419] on div at bounding box center [812, 362] width 857 height 449
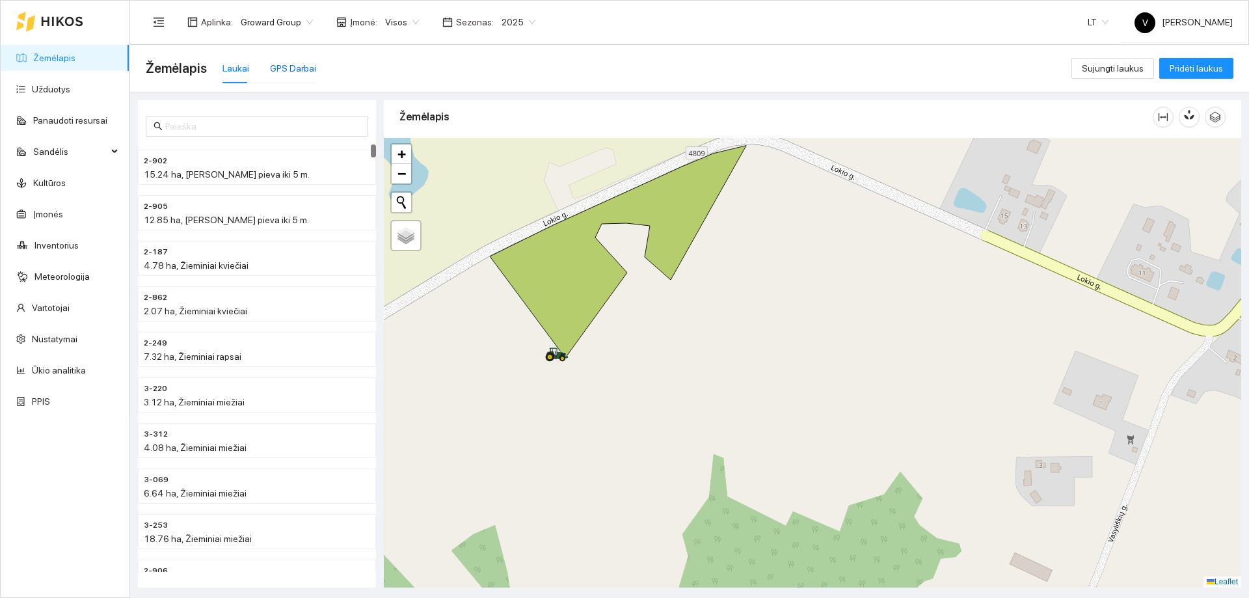
click at [287, 69] on div "GPS Darbai" at bounding box center [293, 68] width 46 height 14
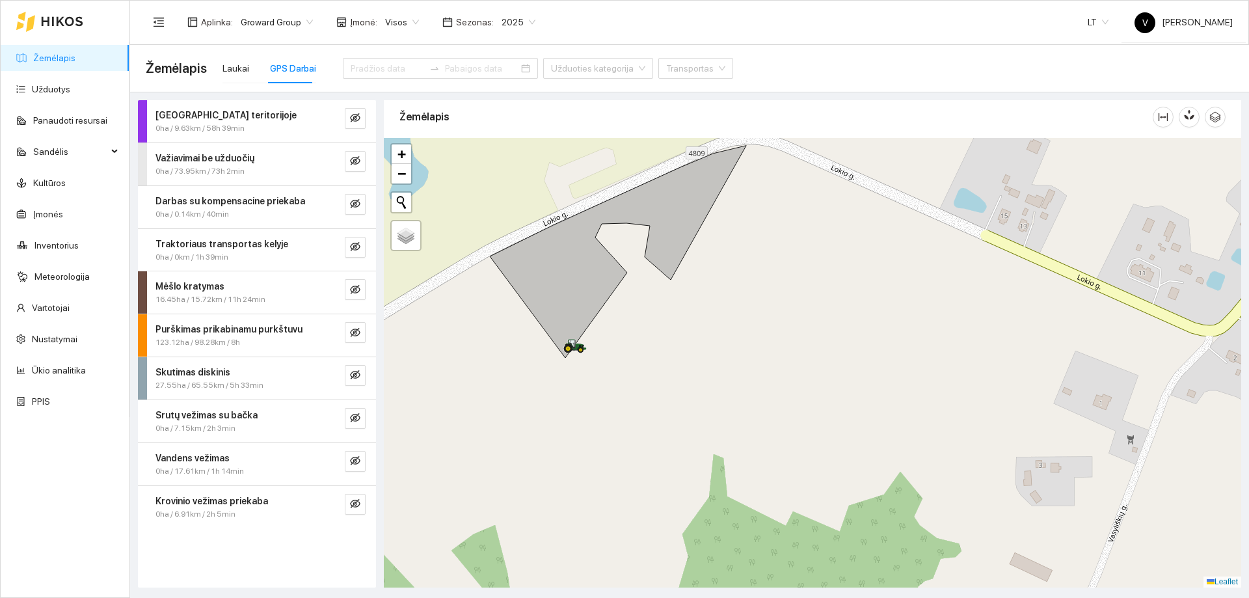
click at [220, 168] on span "0ha / 73.95km / 73h 2min" at bounding box center [199, 171] width 89 height 12
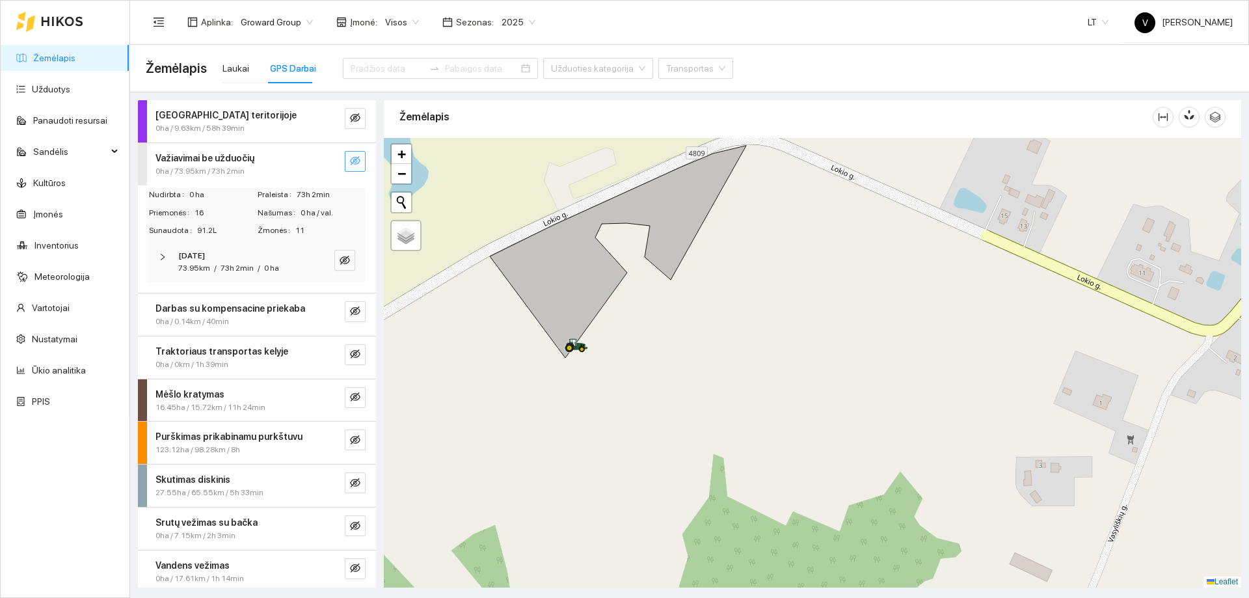
click at [350, 159] on icon "eye-invisible" at bounding box center [355, 160] width 10 height 9
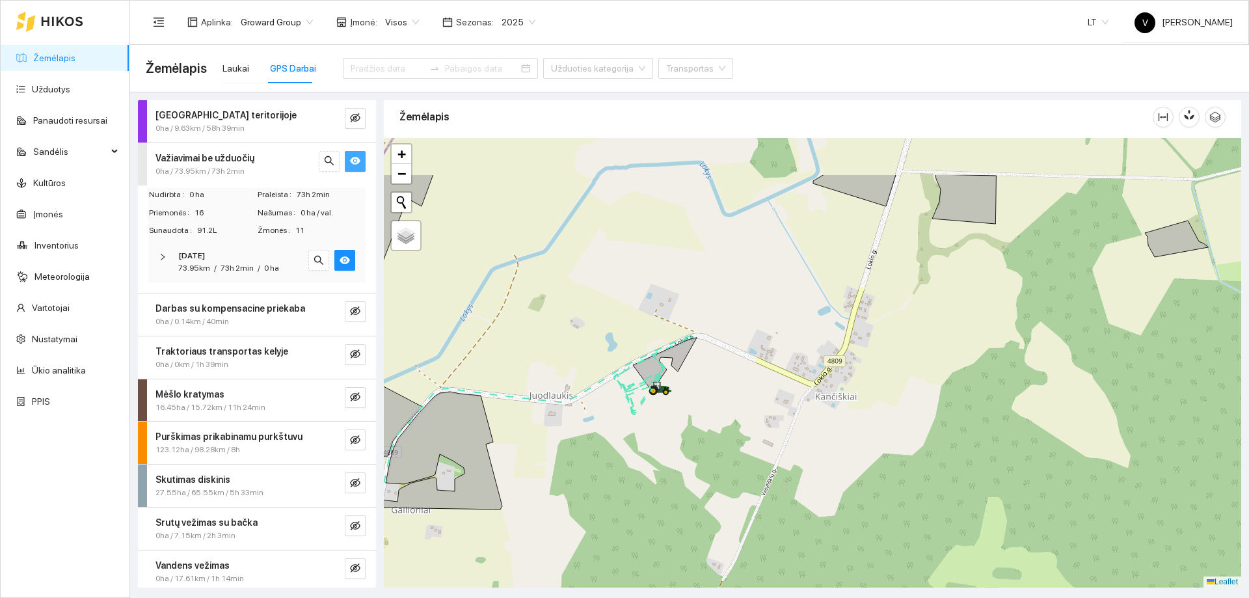
drag, startPoint x: 654, startPoint y: 388, endPoint x: 663, endPoint y: 409, distance: 23.1
click at [661, 420] on div at bounding box center [812, 362] width 857 height 449
